Goal: Check status: Check status

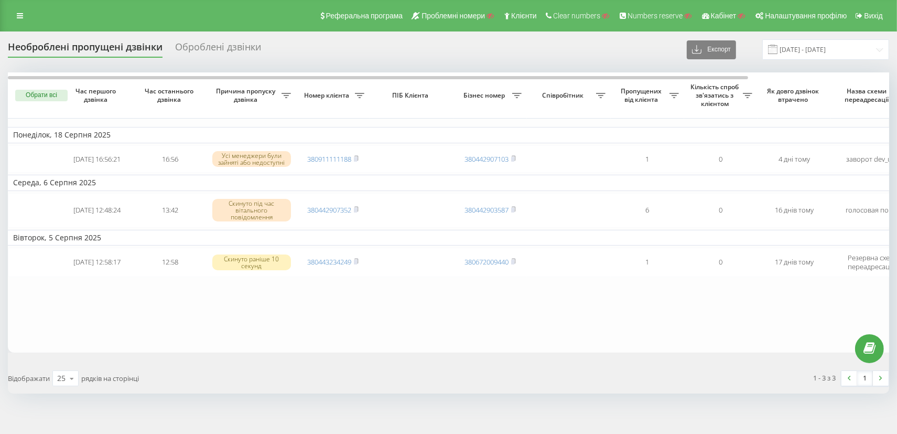
click at [197, 54] on div "Оброблені дзвінки" at bounding box center [218, 49] width 86 height 16
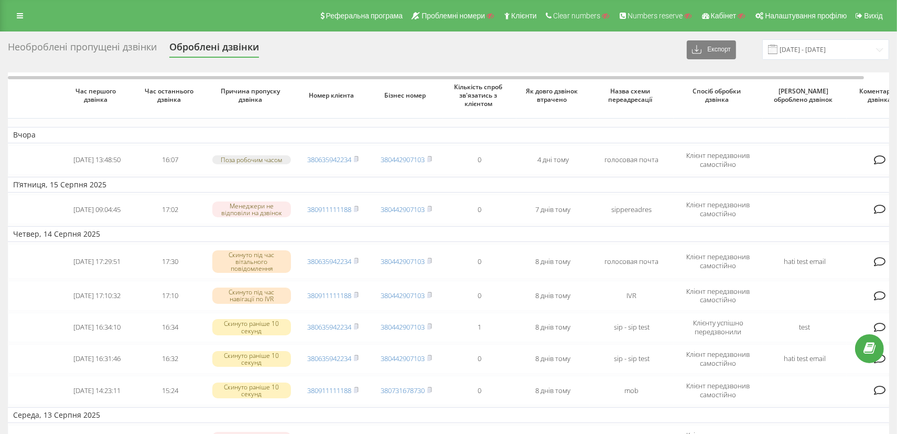
click at [133, 51] on div "Необроблені пропущені дзвінки" at bounding box center [82, 49] width 149 height 16
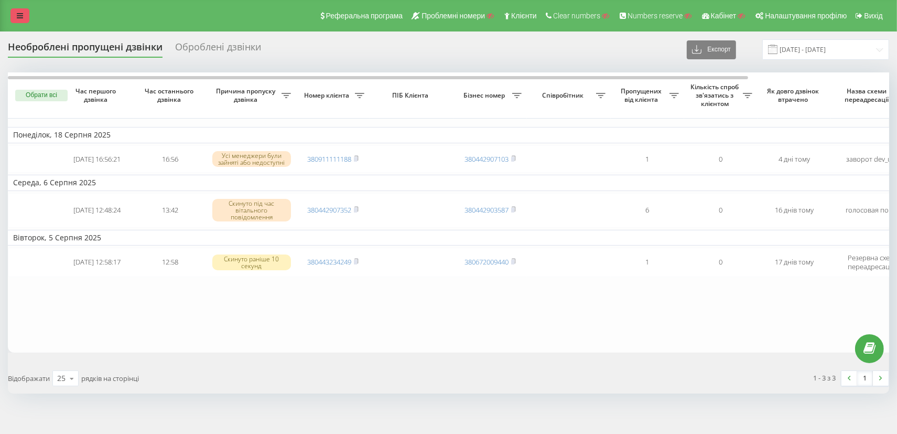
click at [18, 18] on icon at bounding box center [20, 15] width 6 height 7
click at [187, 44] on div "Оброблені дзвінки" at bounding box center [218, 49] width 86 height 16
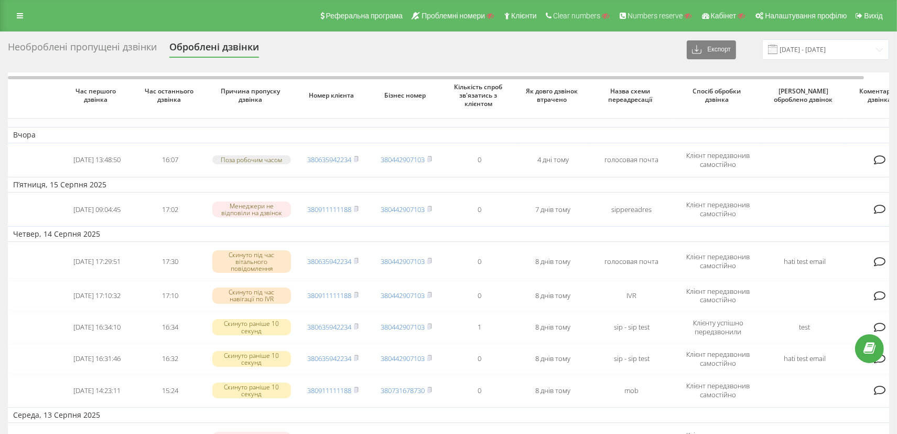
click at [99, 42] on div "Необроблені пропущені дзвінки" at bounding box center [82, 49] width 149 height 16
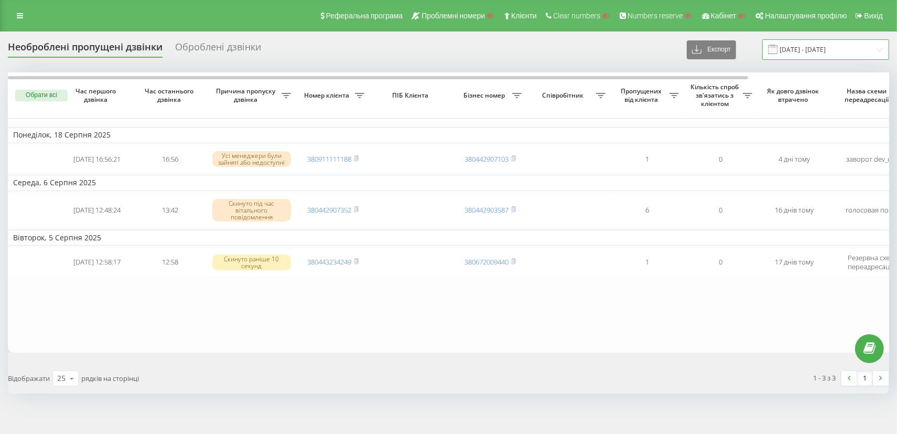
click at [824, 46] on input "[DATE] - [DATE]" at bounding box center [825, 49] width 127 height 20
